Goal: Information Seeking & Learning: Check status

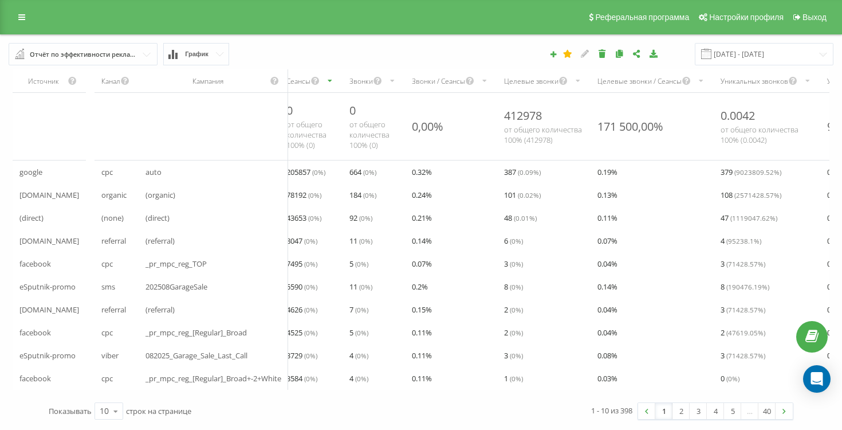
scroll to position [2, 0]
click at [789, 54] on input "18.08.2025 - 18.09.2025" at bounding box center [764, 54] width 139 height 22
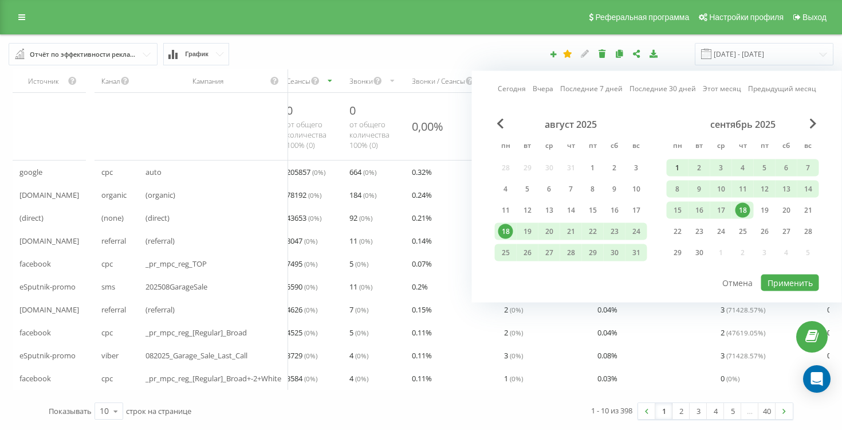
click at [678, 163] on div "1" at bounding box center [677, 167] width 15 height 15
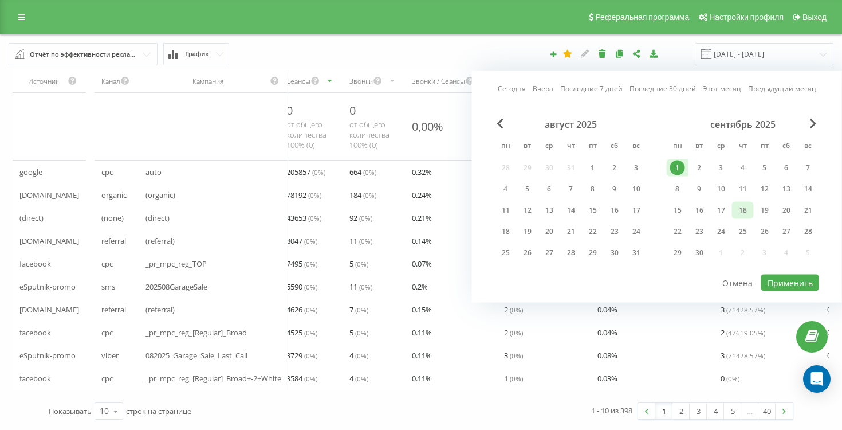
click at [740, 211] on div "18" at bounding box center [743, 210] width 15 height 15
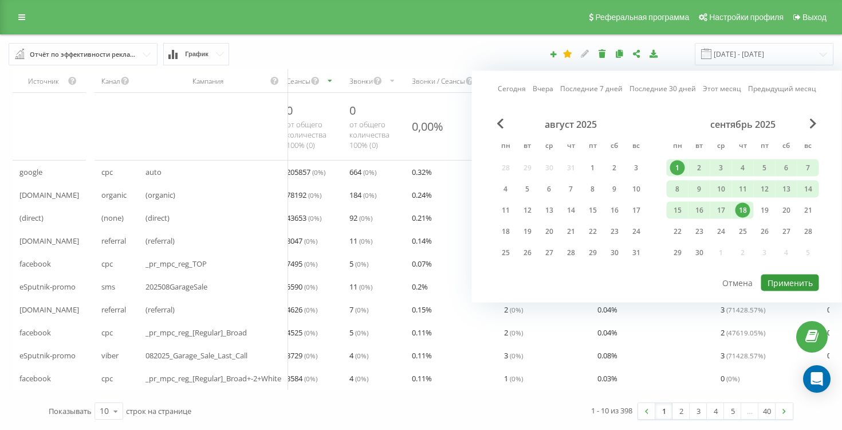
click at [777, 278] on button "Применить" at bounding box center [790, 282] width 58 height 17
type input "01.09.2025 - 18.09.2025"
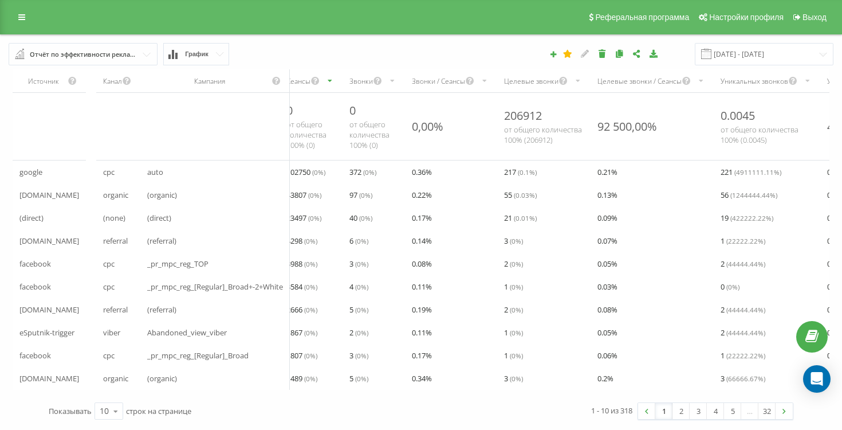
click at [313, 167] on span "102750 ( 0 %)" at bounding box center [305, 172] width 39 height 14
click at [167, 339] on span "Abandoned_view_viber" at bounding box center [187, 332] width 80 height 14
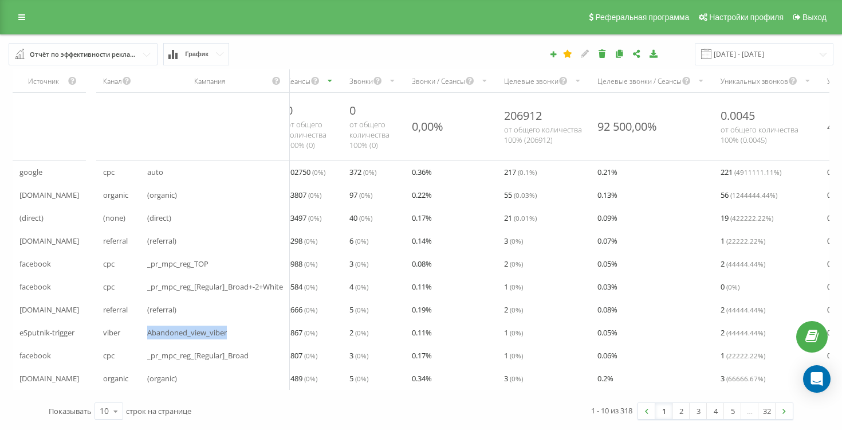
click at [167, 339] on span "Abandoned_view_viber" at bounding box center [187, 332] width 80 height 14
click at [114, 170] on span "cpc" at bounding box center [108, 172] width 11 height 14
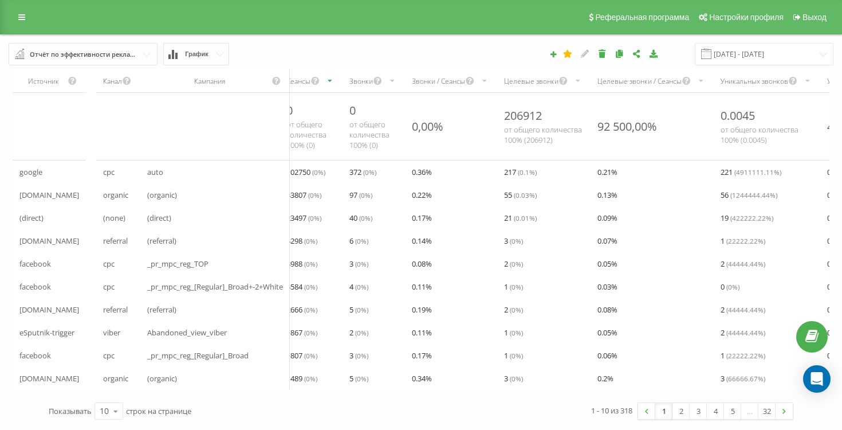
click at [114, 170] on span "cpc" at bounding box center [108, 172] width 11 height 14
click at [99, 199] on div "organic" at bounding box center [118, 194] width 44 height 23
click at [100, 199] on div "organic" at bounding box center [118, 194] width 44 height 23
click at [736, 216] on span "19 ( 422222.22 %)" at bounding box center [747, 218] width 53 height 14
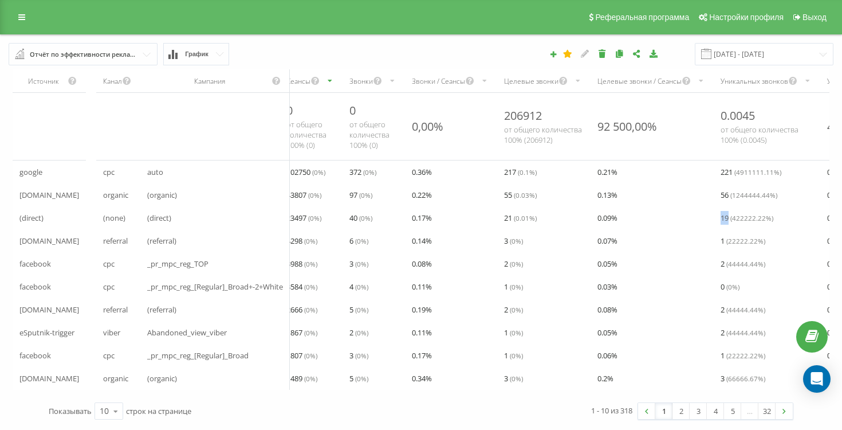
click at [736, 216] on span "19 ( 422222.22 %)" at bounding box center [747, 218] width 53 height 14
click at [714, 353] on div "0.06 %" at bounding box center [652, 355] width 123 height 23
click at [112, 414] on icon at bounding box center [115, 411] width 17 height 22
click at [111, 396] on span "100" at bounding box center [107, 394] width 14 height 11
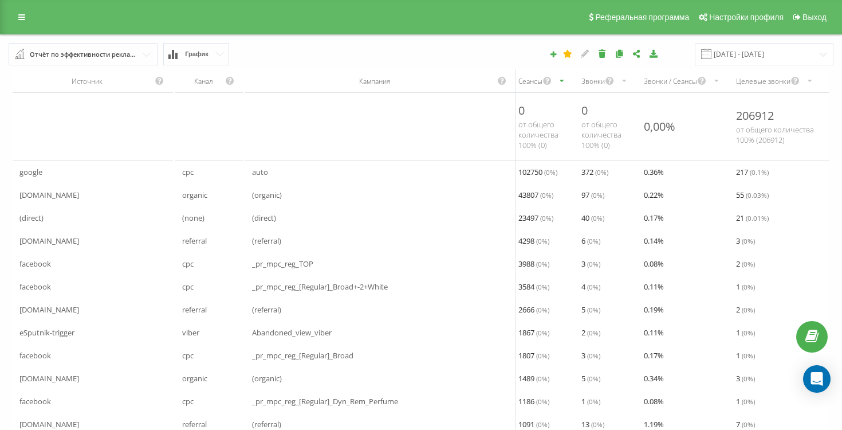
click at [813, 83] on icon "scrollable content" at bounding box center [810, 81] width 7 height 14
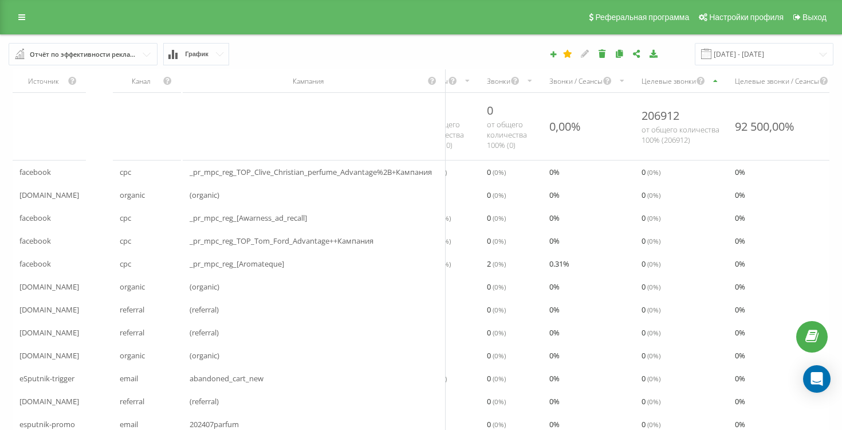
click at [796, 82] on div "Целевые звонки / Сеансы" at bounding box center [777, 81] width 84 height 10
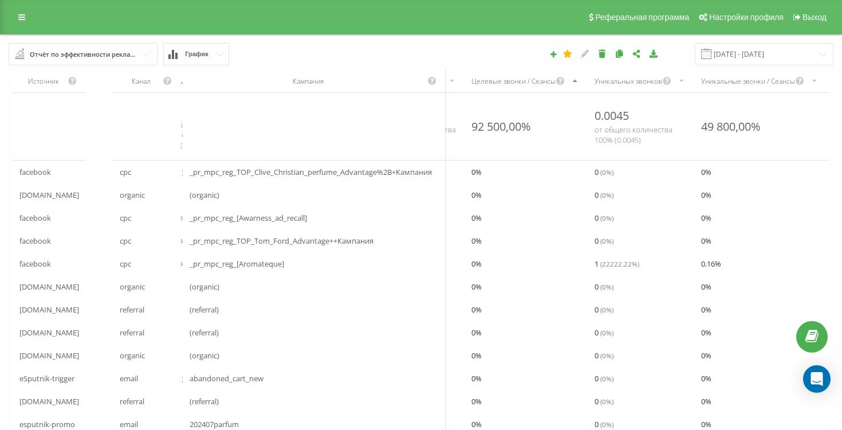
scroll to position [0, 403]
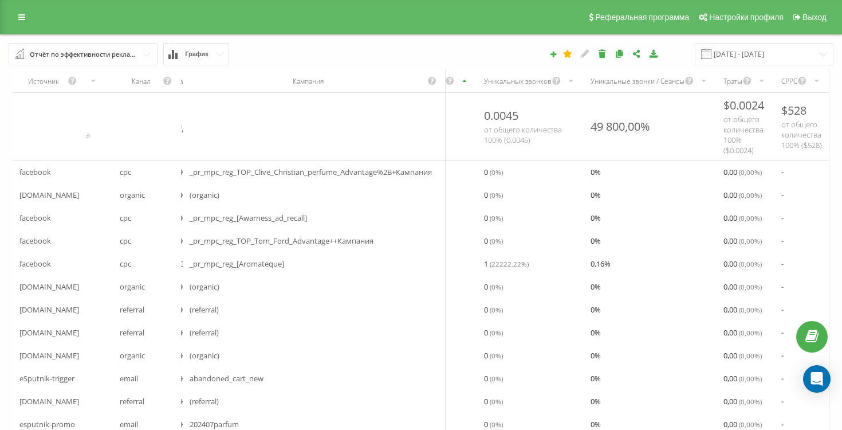
click at [612, 81] on div "Уникальные звонки / Сеансы" at bounding box center [638, 81] width 94 height 10
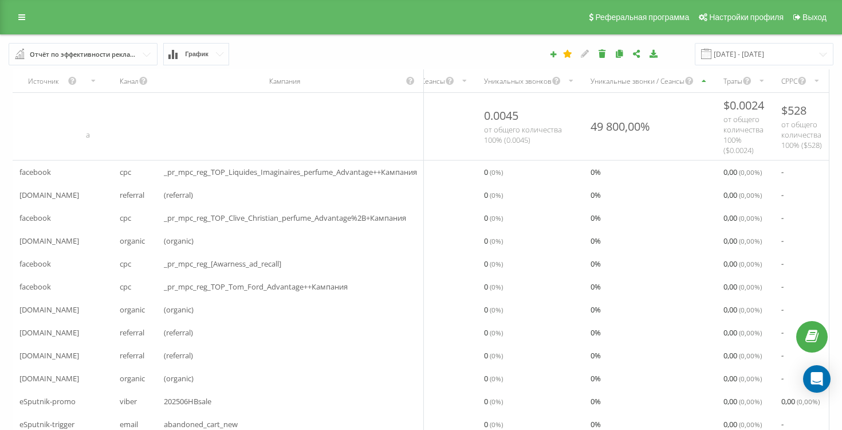
click at [607, 131] on div "49 800,00%" at bounding box center [621, 126] width 60 height 15
click at [705, 83] on icon "scrollable content" at bounding box center [704, 81] width 7 height 14
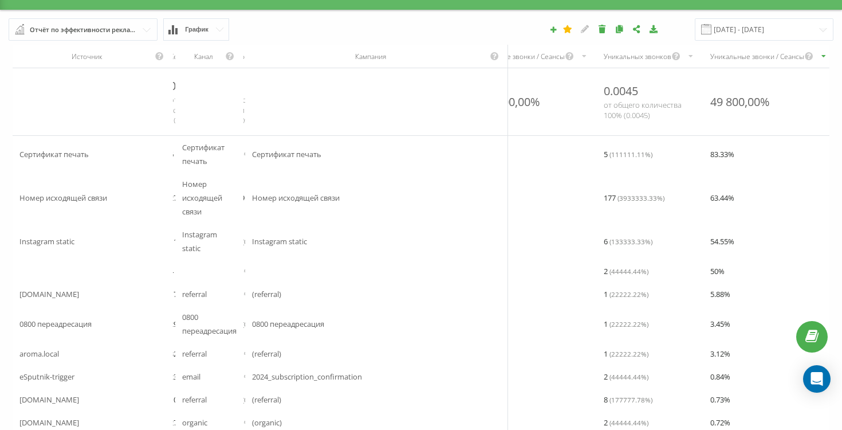
scroll to position [0, 344]
click at [287, 202] on span "Номер исходящей связи" at bounding box center [296, 198] width 88 height 14
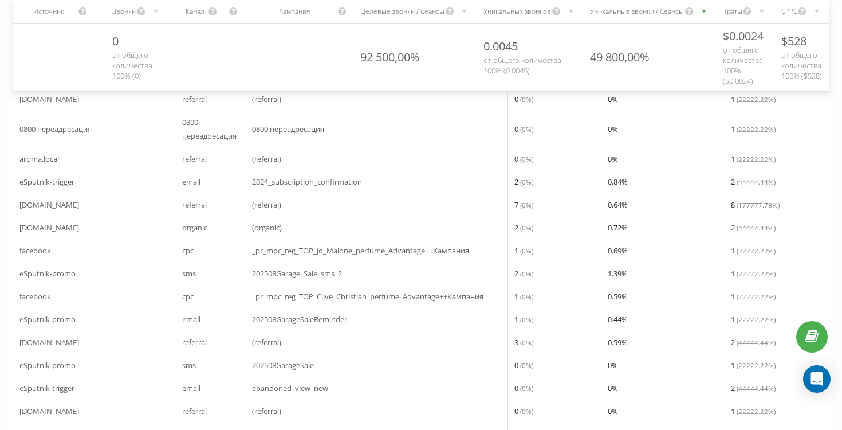
scroll to position [0, 0]
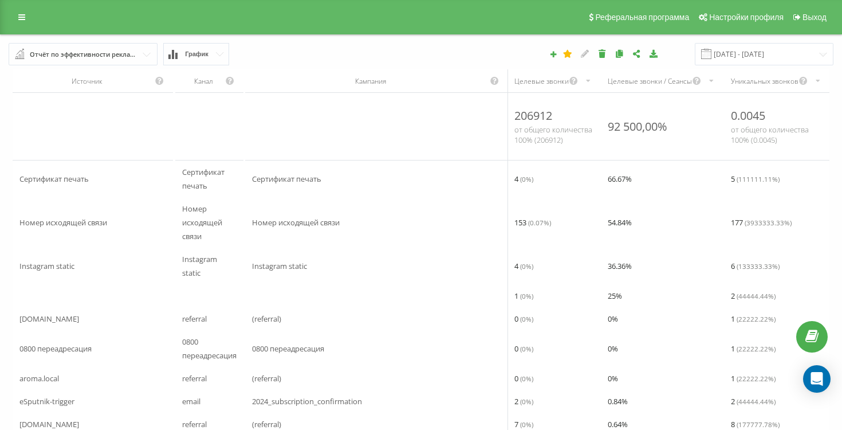
click at [9, 14] on div "Реферальная программа Настройки профиля Выход" at bounding box center [421, 17] width 842 height 34
click at [17, 16] on link at bounding box center [21, 17] width 21 height 16
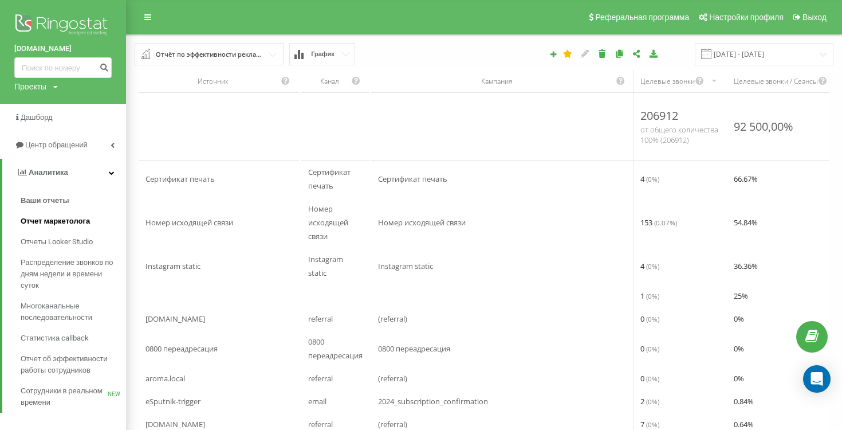
click at [75, 217] on span "Отчет маркетолога" at bounding box center [55, 220] width 69 height 11
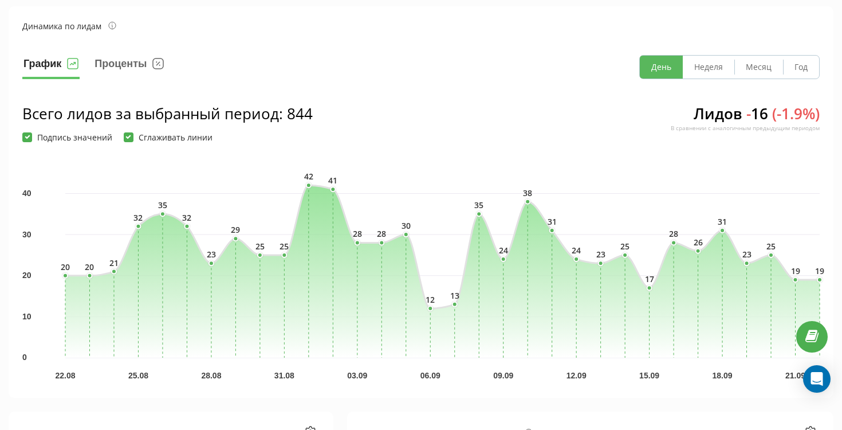
scroll to position [96, 0]
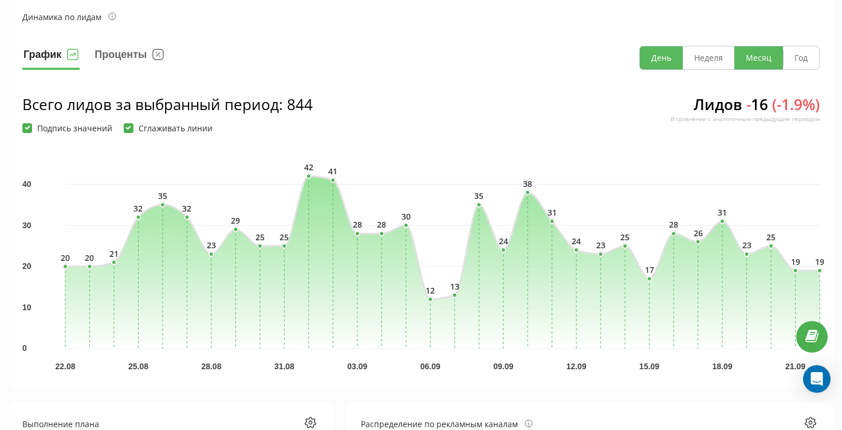
click at [759, 58] on button "Месяц" at bounding box center [758, 57] width 49 height 23
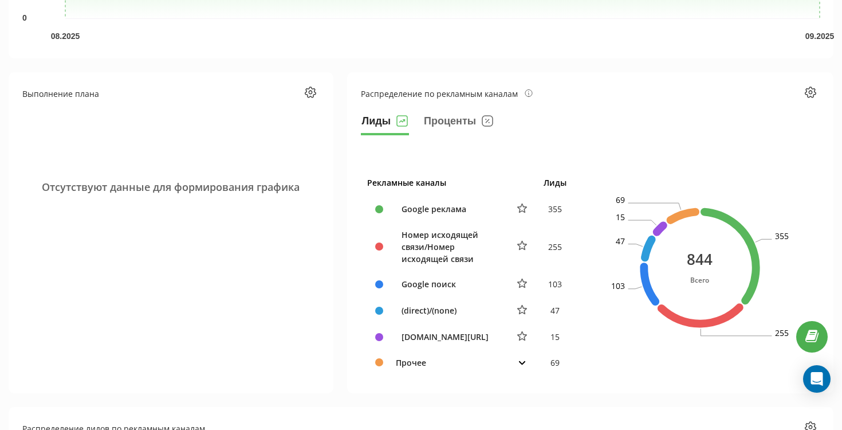
scroll to position [526, 0]
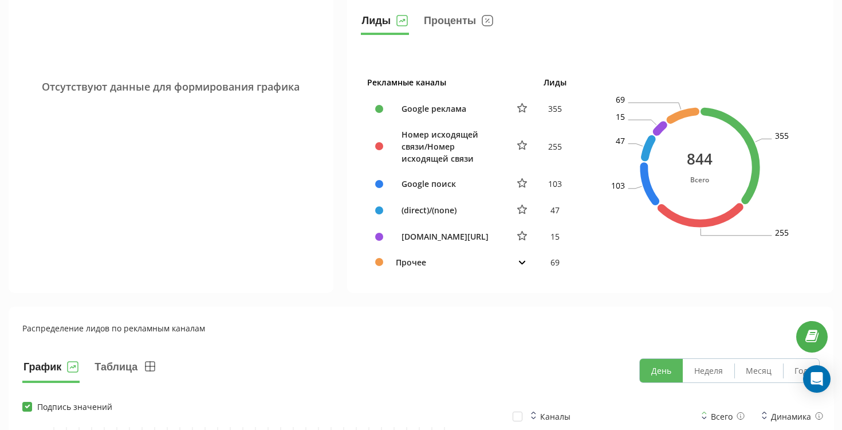
click at [414, 237] on div "[DOMAIN_NAME][URL]" at bounding box center [448, 236] width 105 height 12
copy tr "[DOMAIN_NAME][URL]"
click at [457, 250] on td "Прочее" at bounding box center [449, 262] width 118 height 25
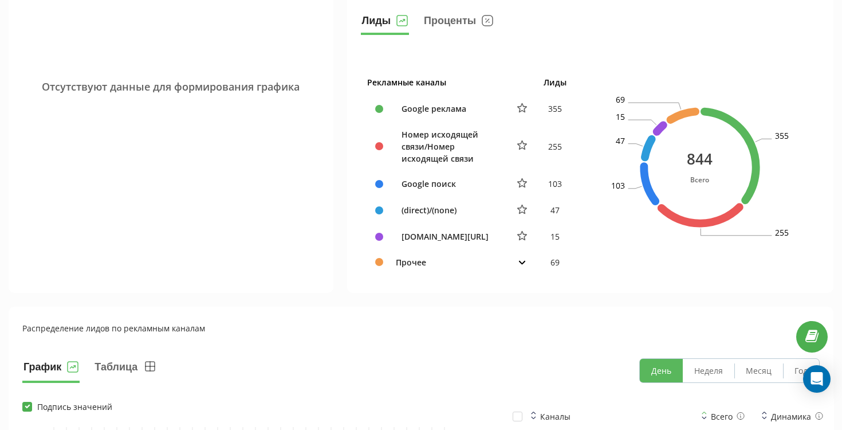
click at [520, 261] on icon at bounding box center [522, 263] width 6 height 4
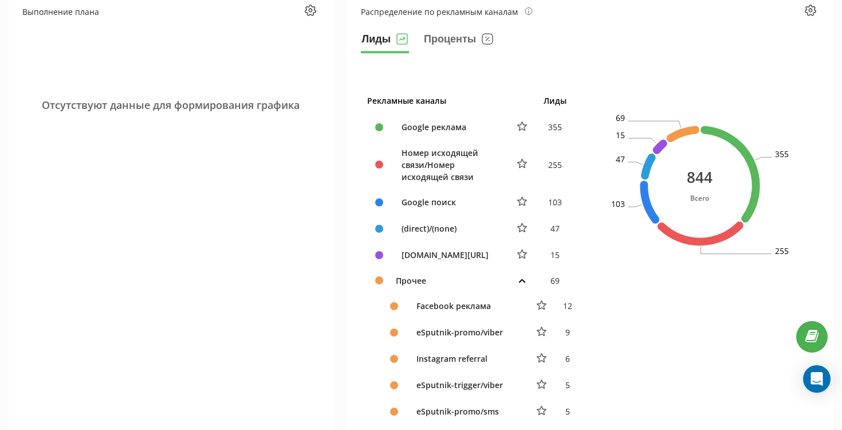
scroll to position [506, 0]
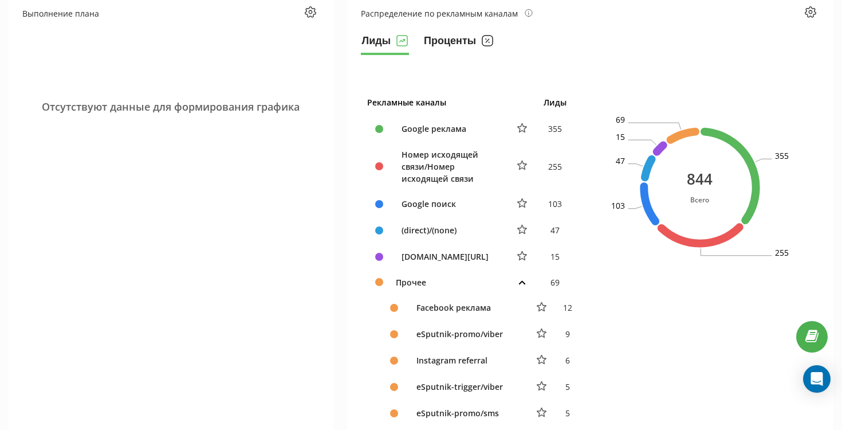
click at [465, 40] on button "Проценты" at bounding box center [459, 43] width 72 height 23
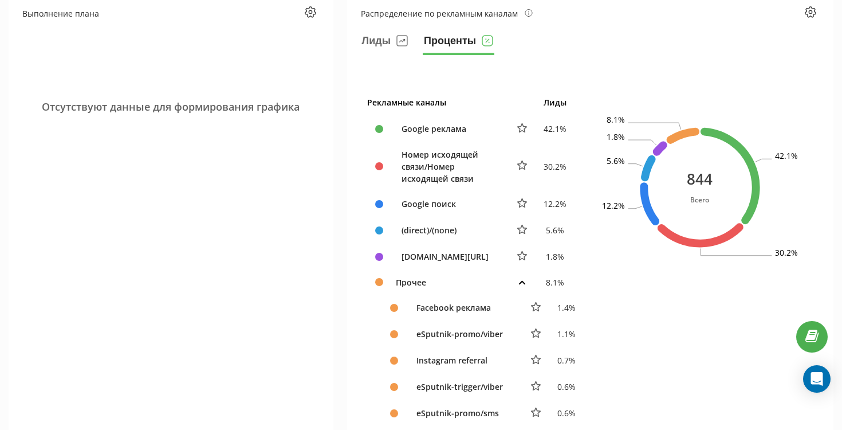
click at [430, 127] on div "Google реклама" at bounding box center [448, 129] width 105 height 12
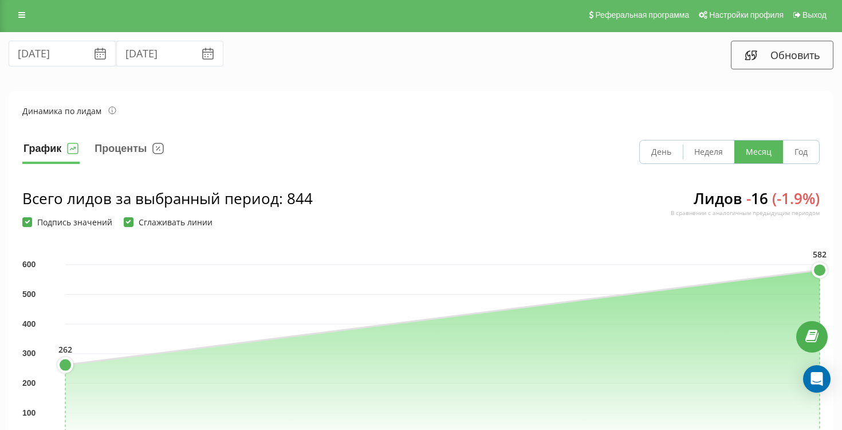
scroll to position [0, 0]
